Goal: Navigation & Orientation: Find specific page/section

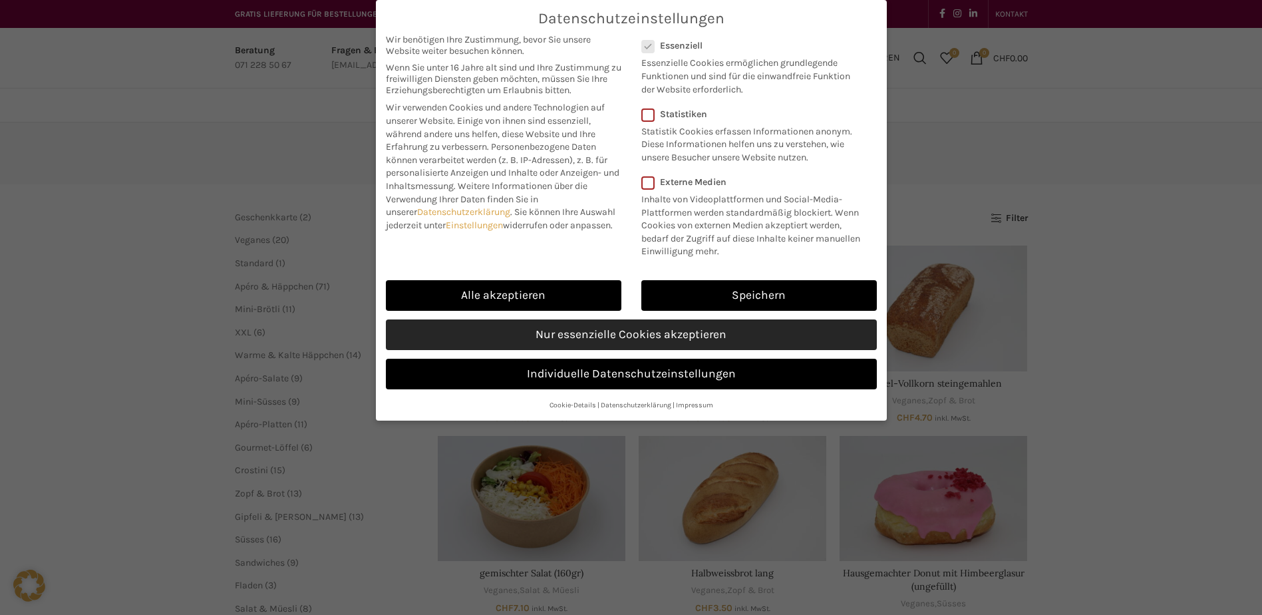
click at [619, 334] on link "Nur essenzielle Cookies akzeptieren" at bounding box center [631, 334] width 491 height 31
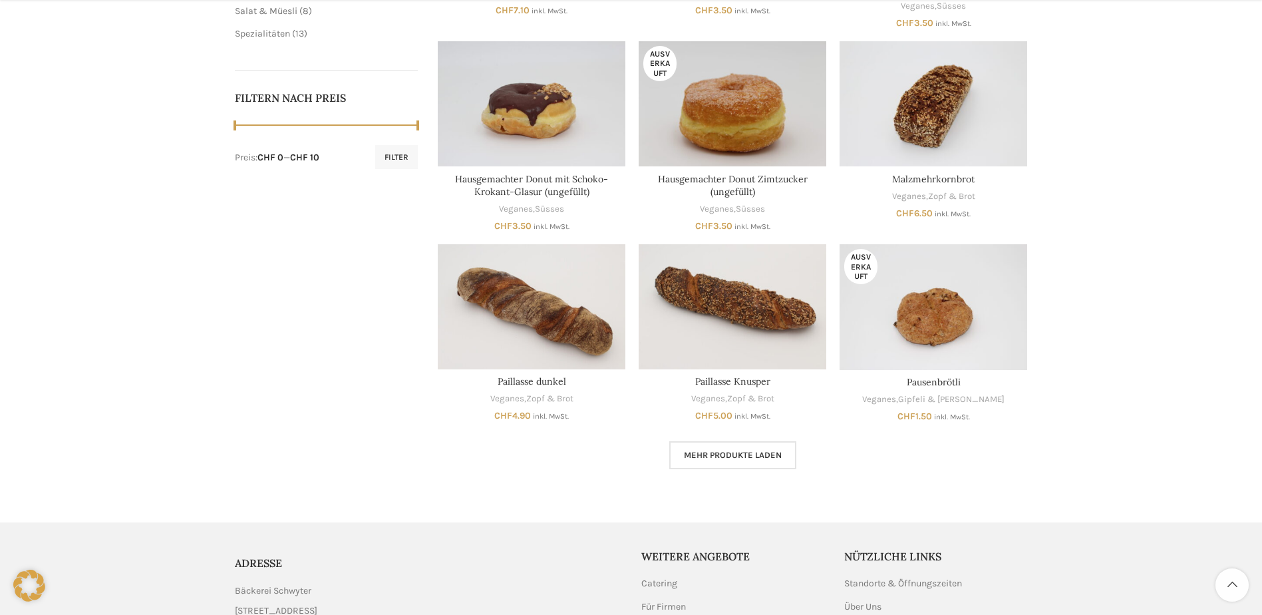
scroll to position [599, 0]
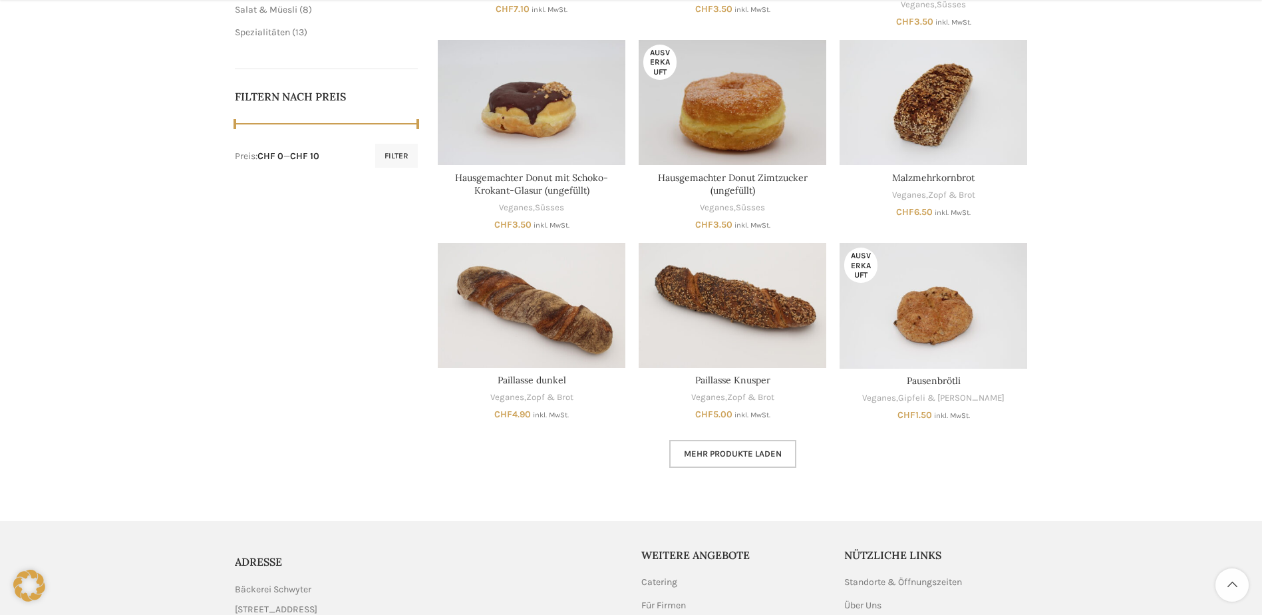
click at [737, 452] on span "Mehr Produkte laden" at bounding box center [733, 453] width 98 height 11
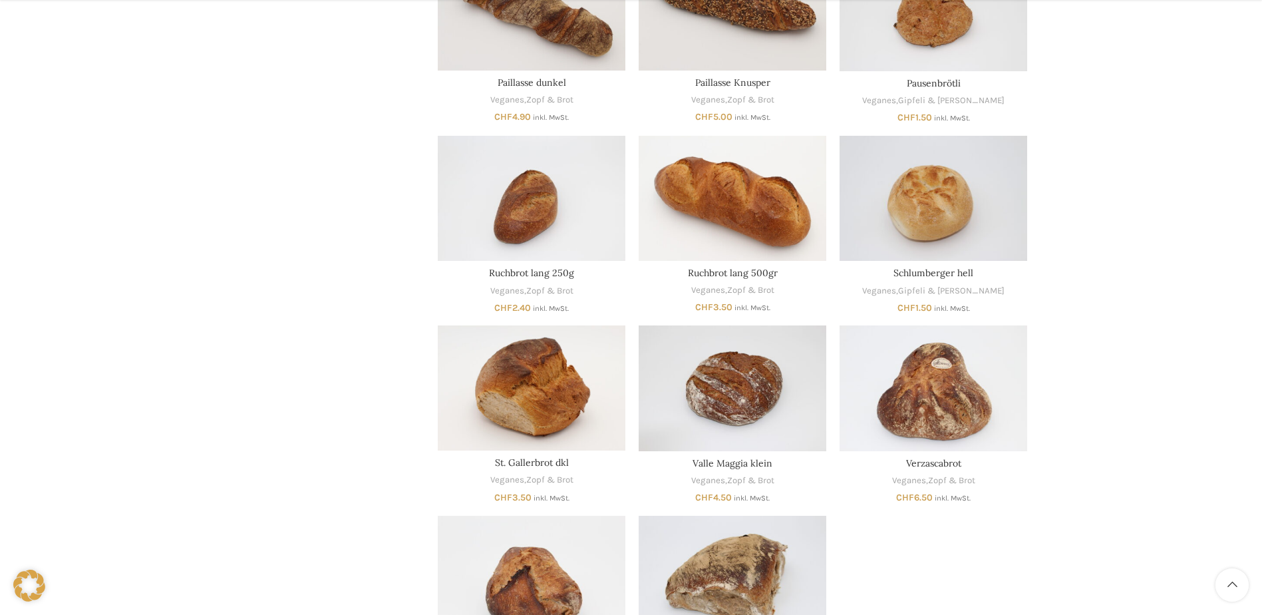
scroll to position [931, 0]
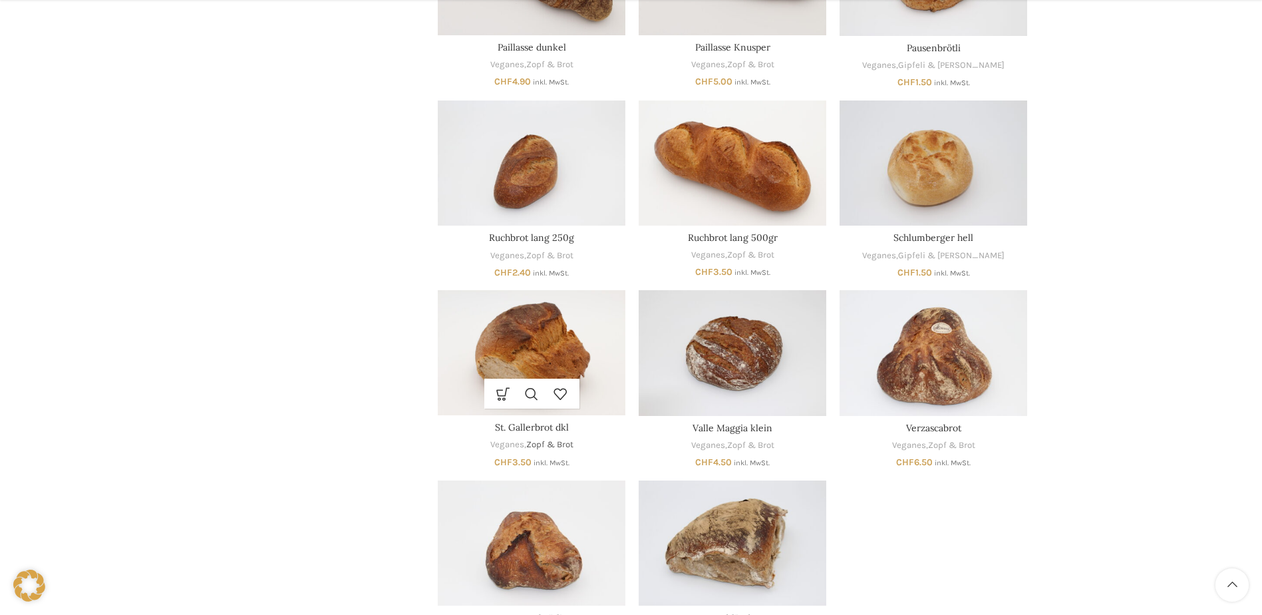
click at [526, 444] on link "Zopf & Brot" at bounding box center [549, 444] width 47 height 13
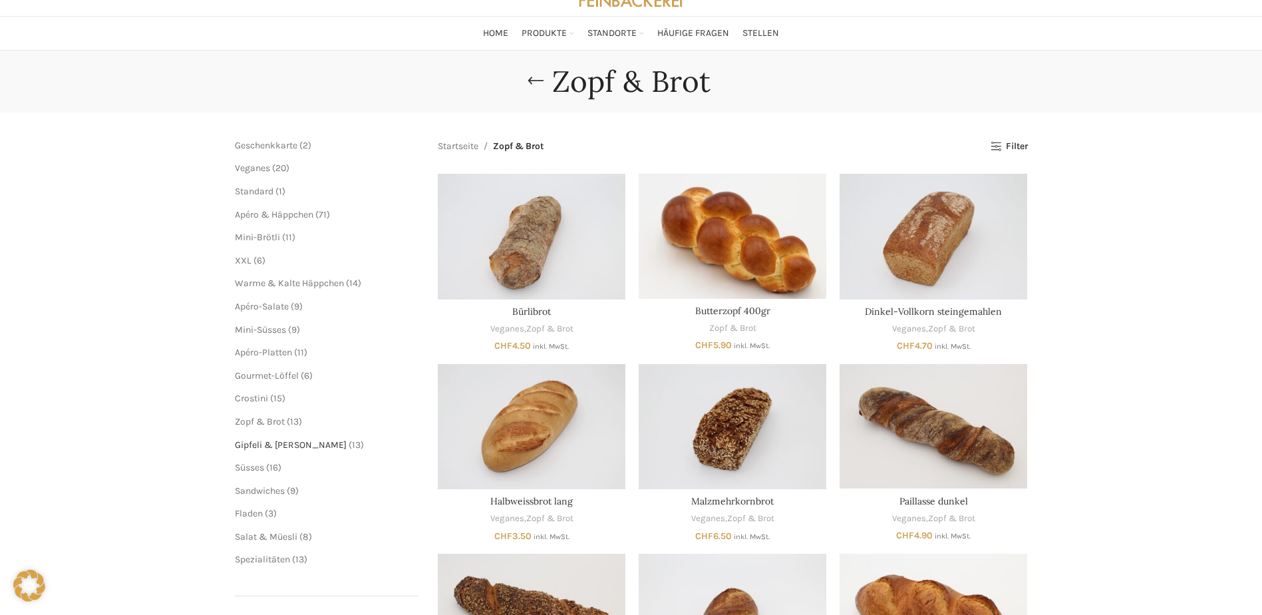
scroll to position [67, 0]
